Goal: Transaction & Acquisition: Book appointment/travel/reservation

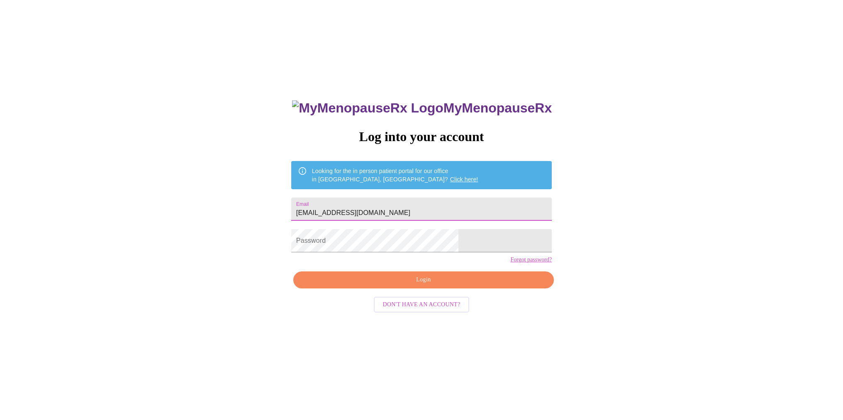
type input "[EMAIL_ADDRESS][DOMAIN_NAME]"
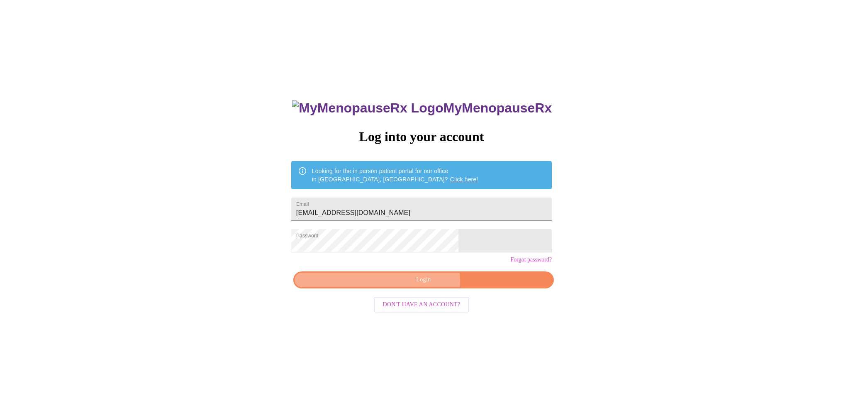
click at [423, 285] on span "Login" at bounding box center [423, 280] width 241 height 10
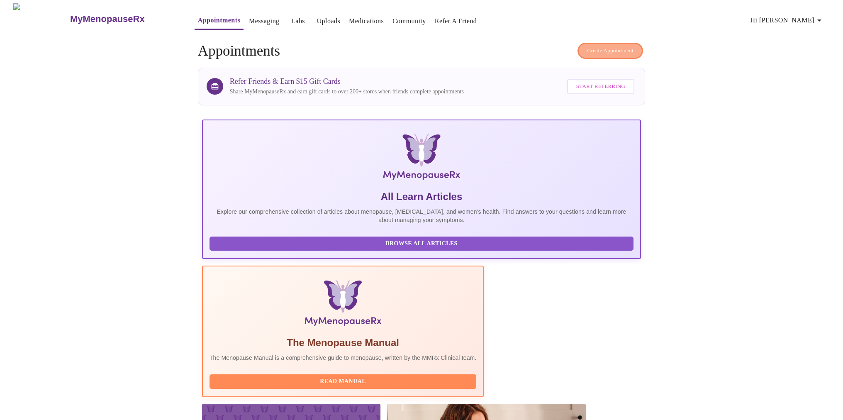
click at [595, 49] on span "Create Appointment" at bounding box center [610, 51] width 46 height 10
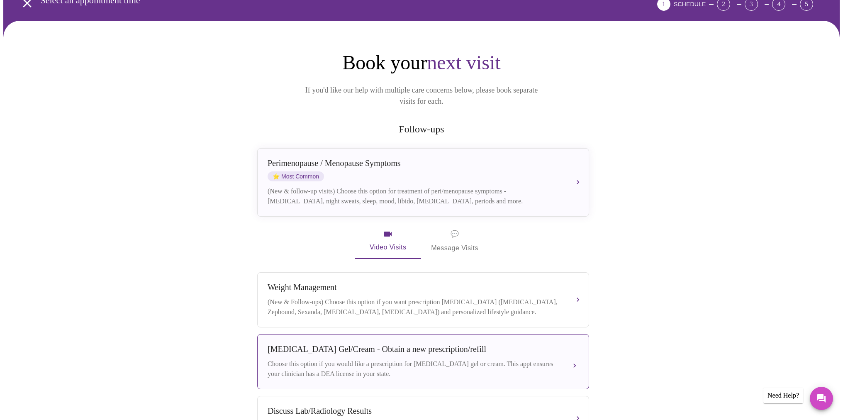
scroll to position [44, 0]
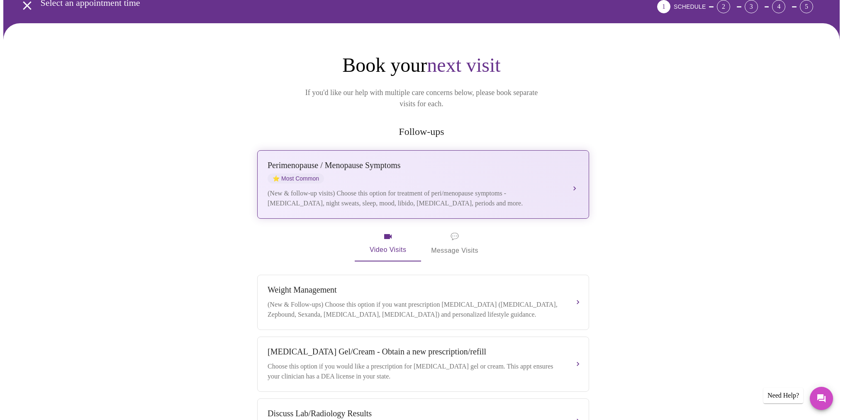
click at [519, 188] on div "(New & follow-up visits) Choose this option for treatment of peri/menopause sym…" at bounding box center [415, 198] width 294 height 20
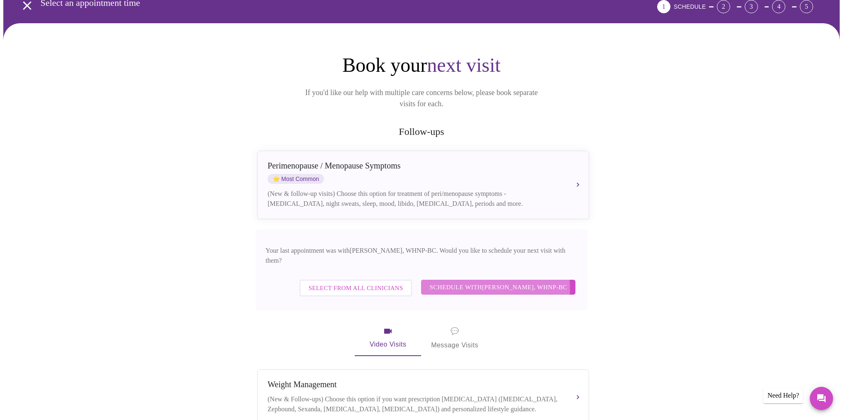
click at [494, 282] on span "Schedule with [PERSON_NAME], WHNP-BC" at bounding box center [498, 287] width 138 height 11
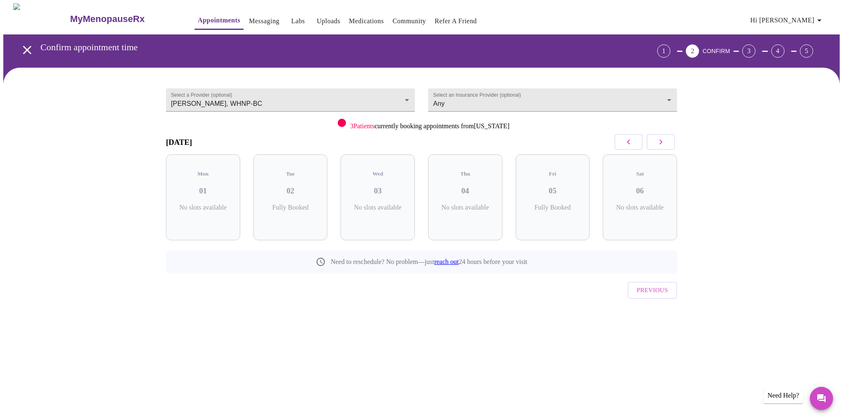
click at [664, 142] on icon "button" at bounding box center [661, 142] width 10 height 10
click at [383, 213] on span "( 2 Total)" at bounding box center [380, 216] width 19 height 6
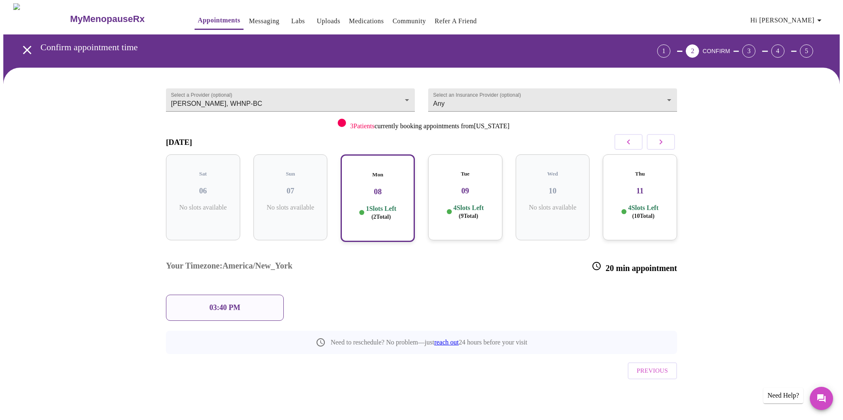
click at [459, 204] on p "4 Slots Left ( 9 Total)" at bounding box center [468, 212] width 30 height 16
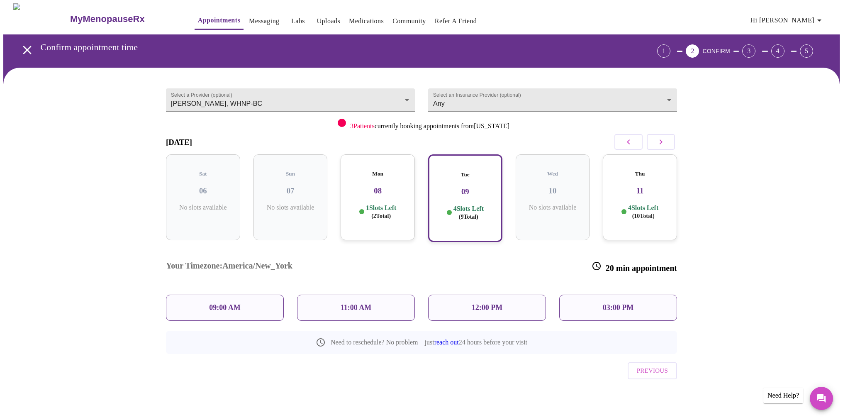
click at [395, 195] on div "Mon 08 1 Slots Left ( 2 Total)" at bounding box center [378, 197] width 74 height 86
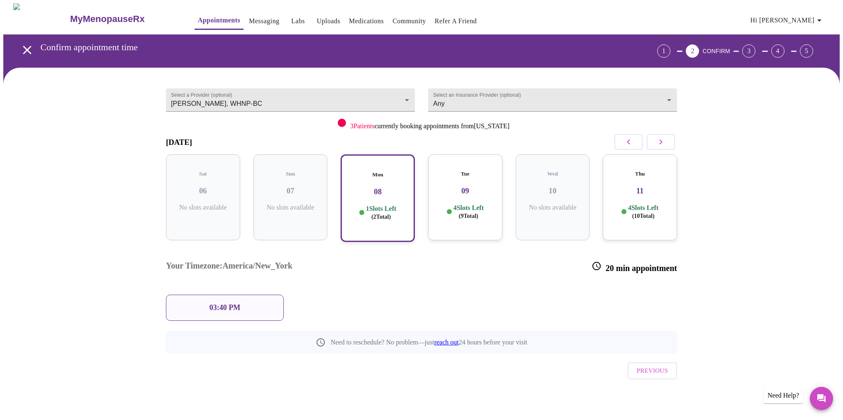
click at [239, 303] on p "03:40 PM" at bounding box center [224, 307] width 31 height 9
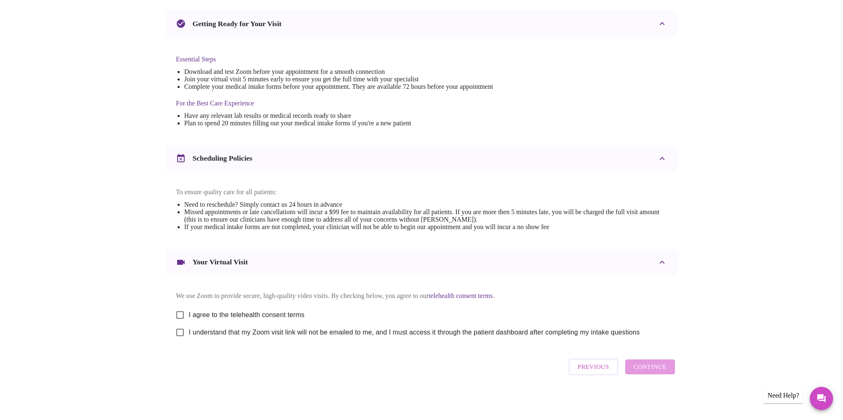
scroll to position [181, 0]
click at [181, 312] on input "I agree to the telehealth consent terms" at bounding box center [179, 314] width 17 height 17
checkbox input "true"
click at [180, 332] on input "I understand that my Zoom visit link will not be emailed to me, and I must acce…" at bounding box center [179, 332] width 17 height 17
checkbox input "true"
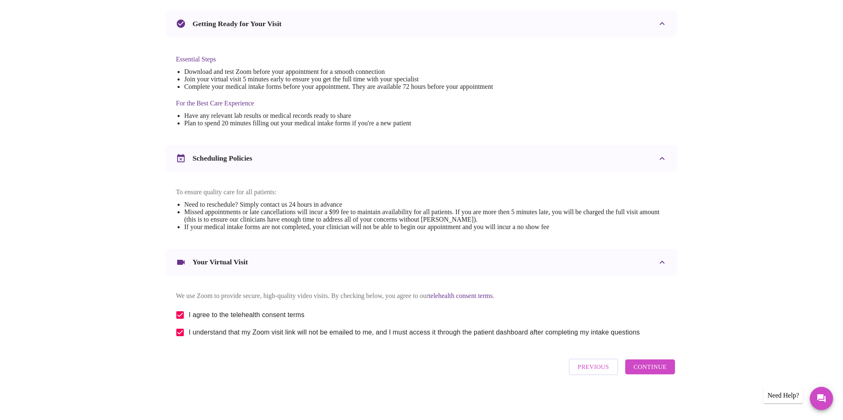
click at [650, 369] on span "Continue" at bounding box center [649, 366] width 33 height 11
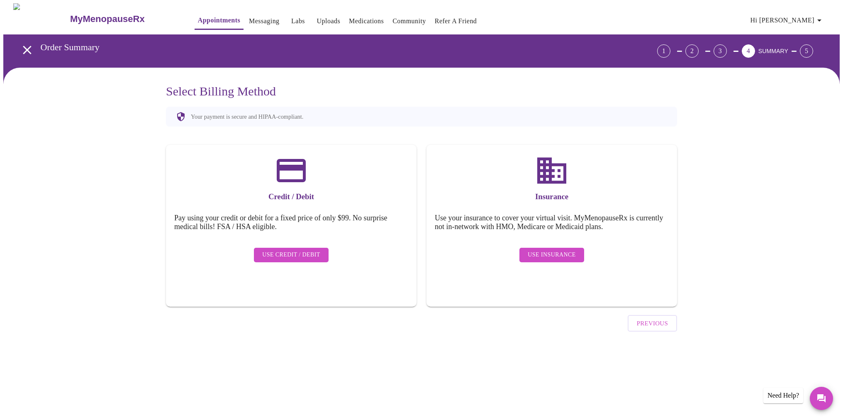
scroll to position [0, 0]
click at [574, 250] on span "Use Insurance" at bounding box center [552, 255] width 48 height 10
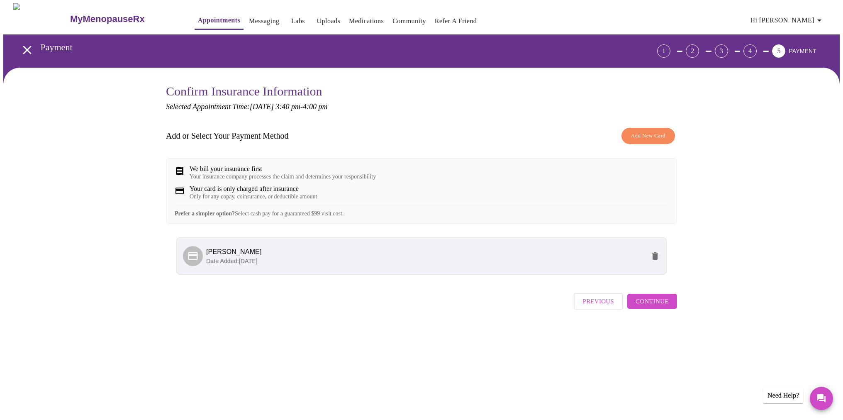
click at [658, 307] on span "Continue" at bounding box center [651, 301] width 33 height 11
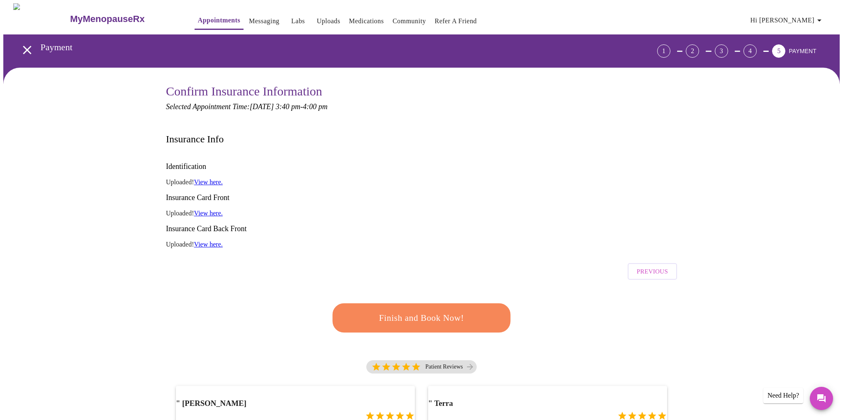
click at [427, 310] on span "Finish and Book Now!" at bounding box center [421, 317] width 153 height 15
